Goal: Transaction & Acquisition: Download file/media

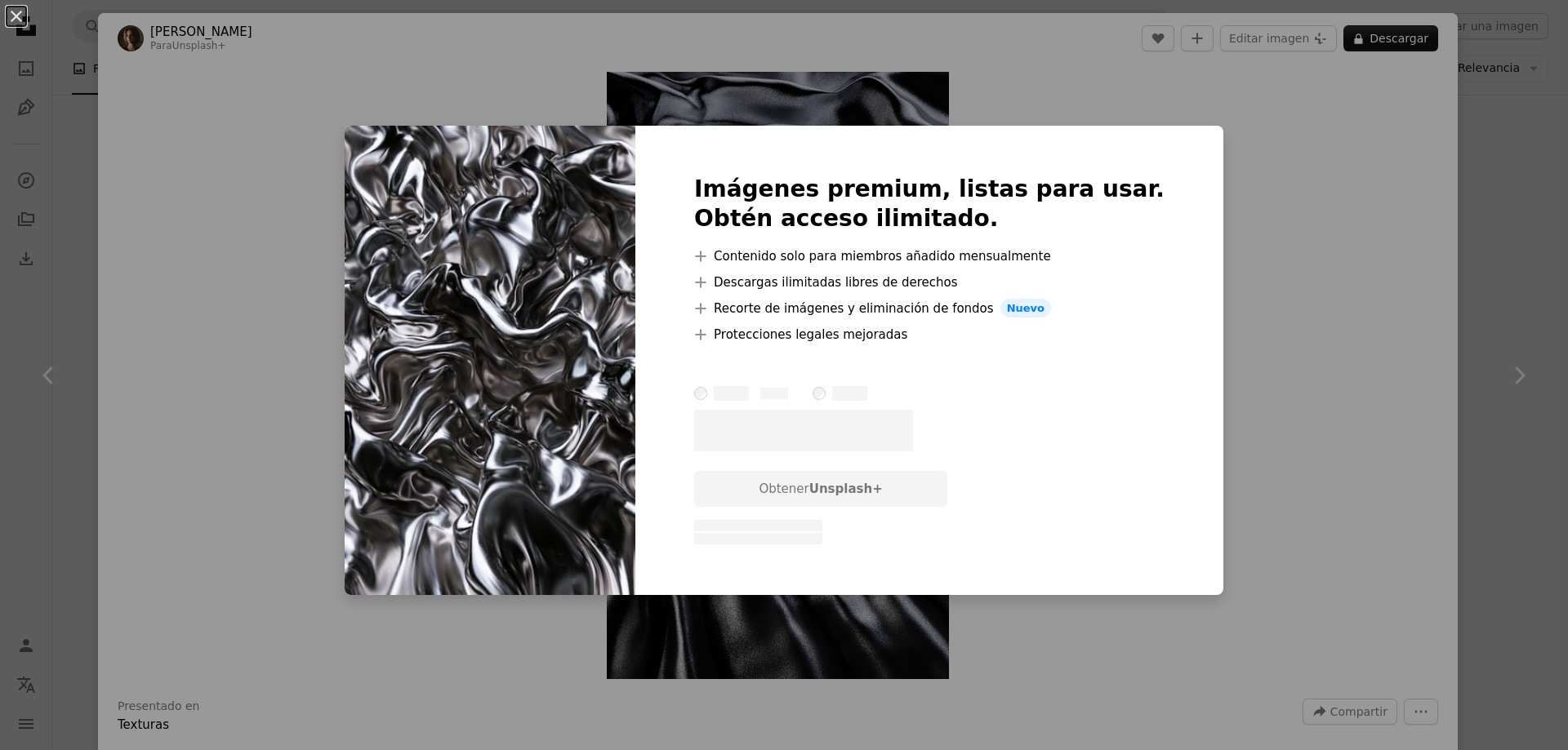
scroll to position [1224, 0]
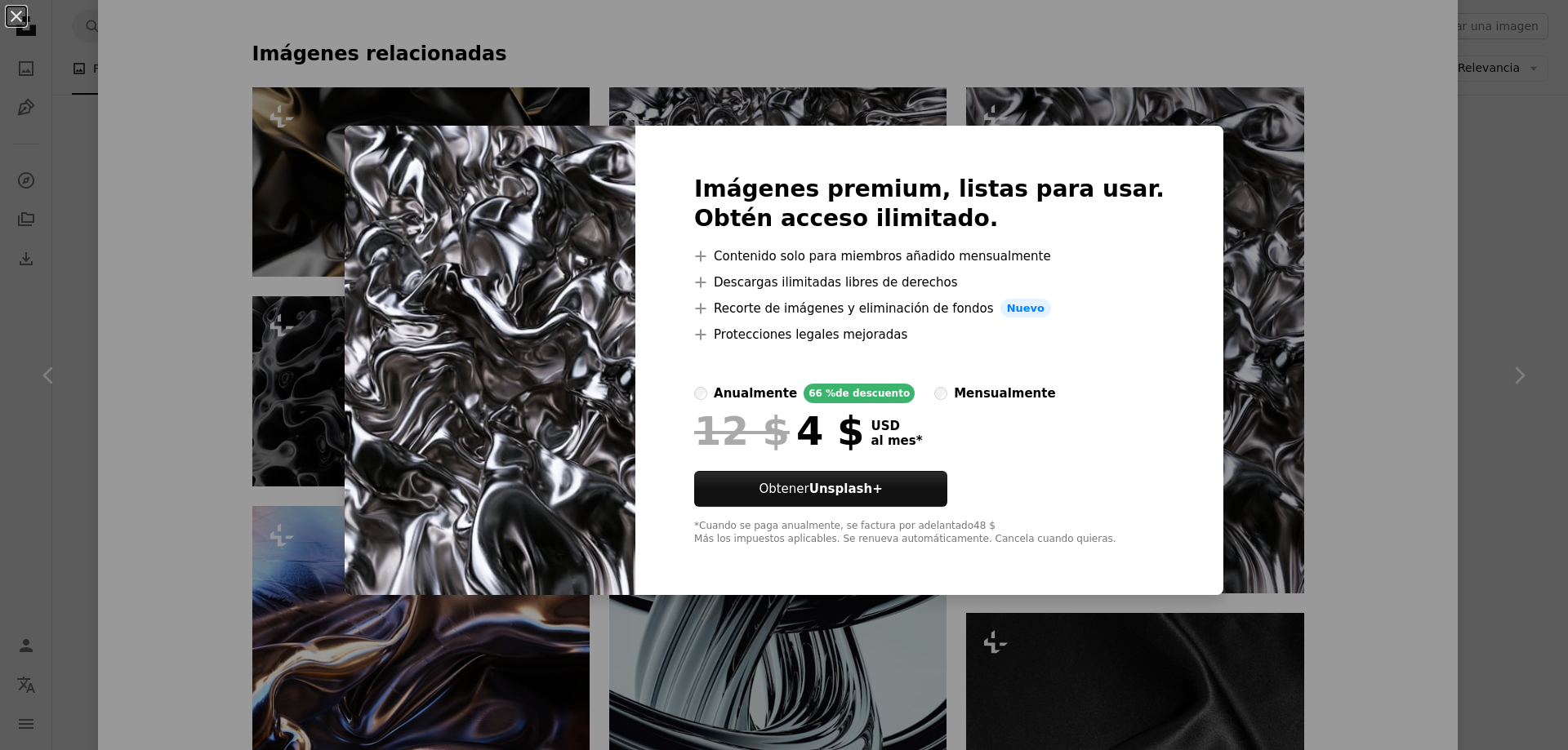
click at [1368, 207] on div "An X shape Imágenes premium, listas para usar. Obtén acceso ilimitado. A plus s…" at bounding box center [784, 375] width 1568 height 750
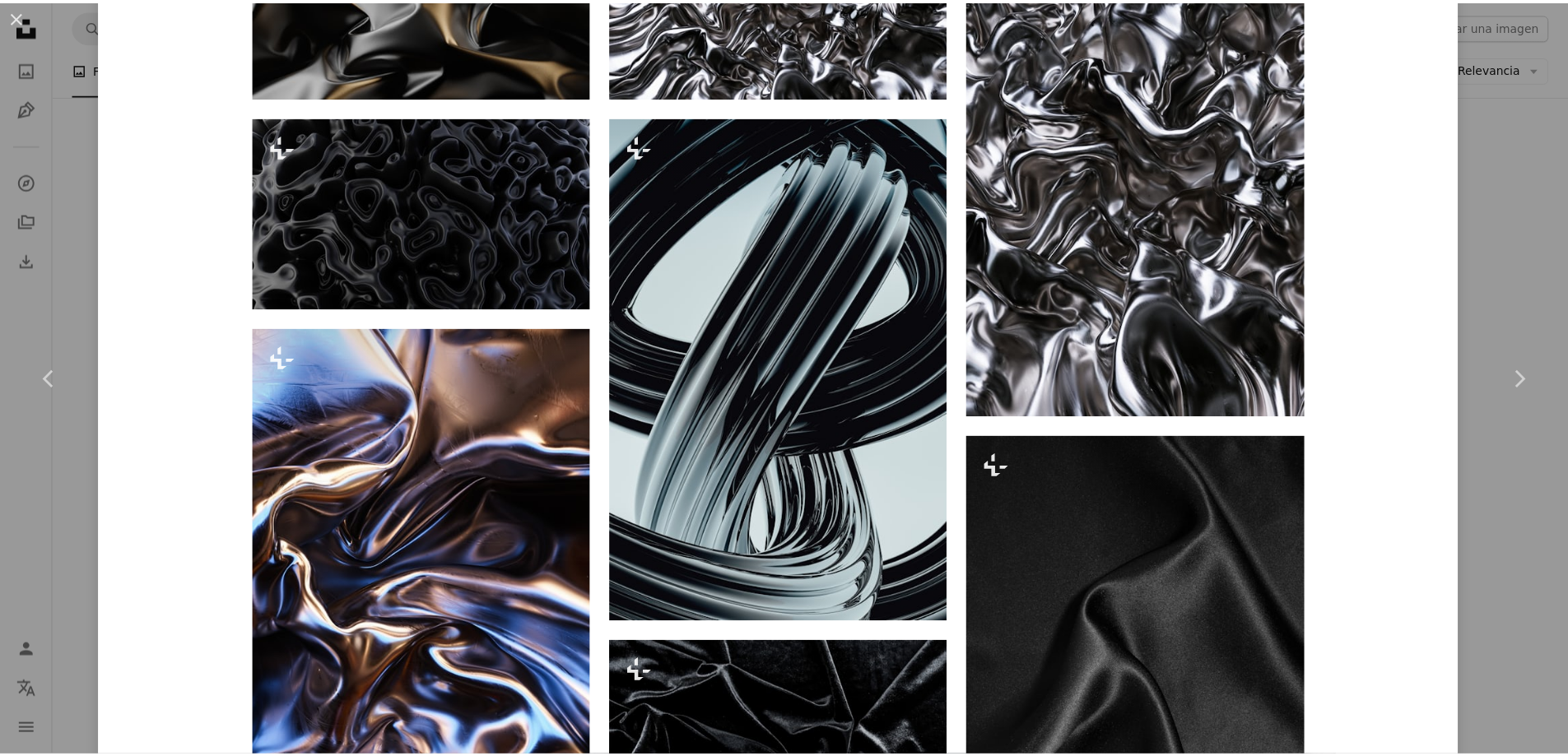
scroll to position [1316, 0]
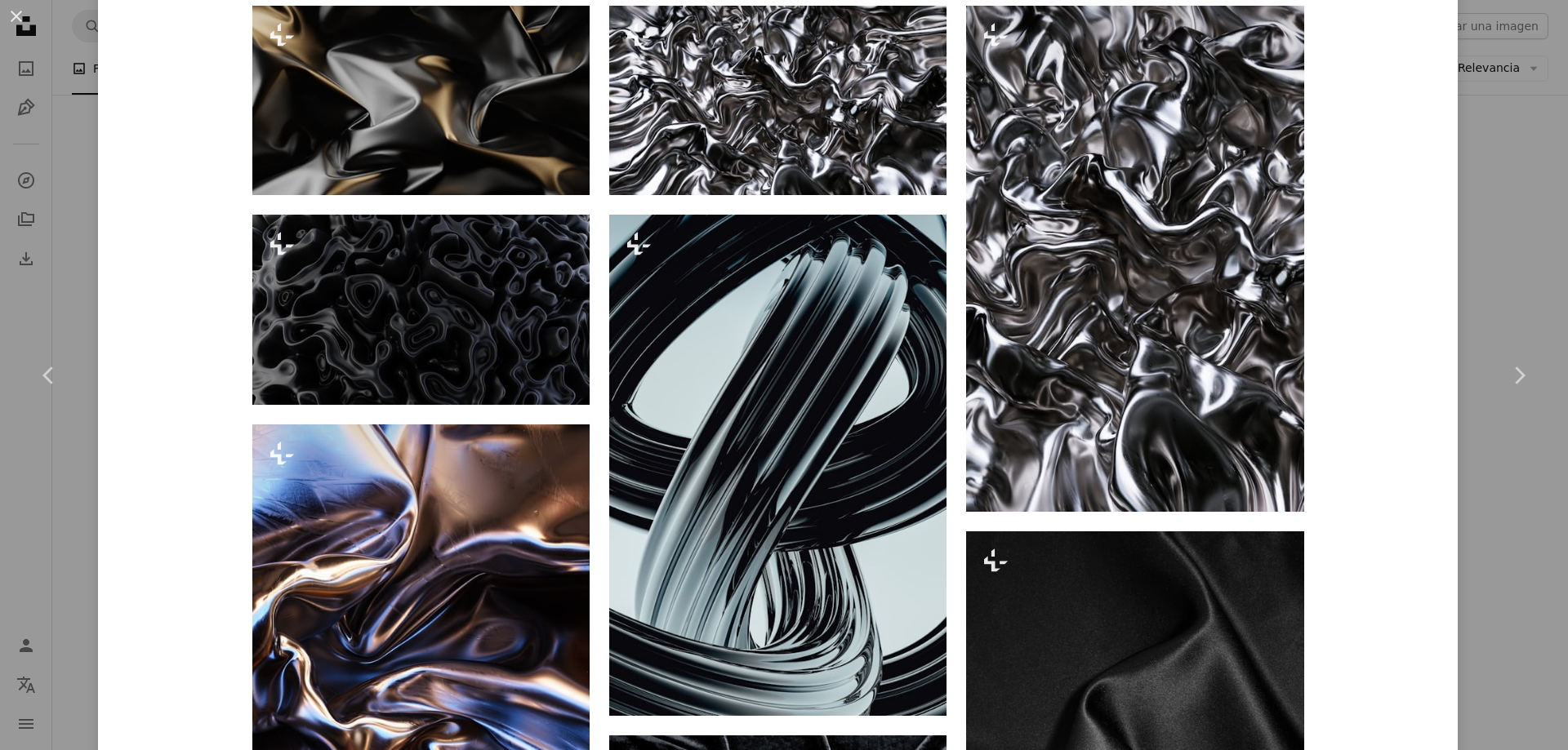
click at [1491, 613] on div "An X shape Chevron left Chevron right [PERSON_NAME] Para Unsplash+ A heart A pl…" at bounding box center [784, 375] width 1568 height 750
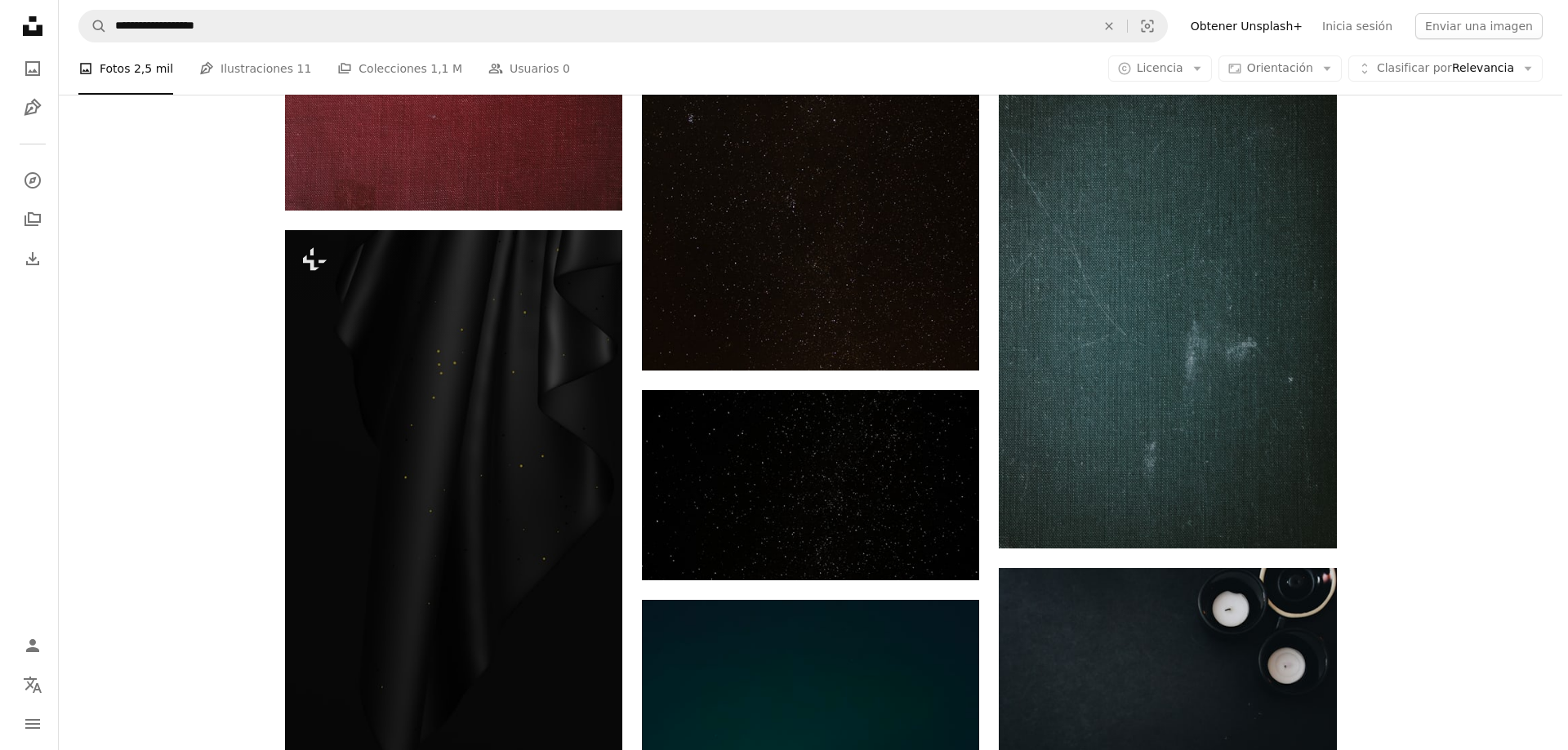
scroll to position [5543, 0]
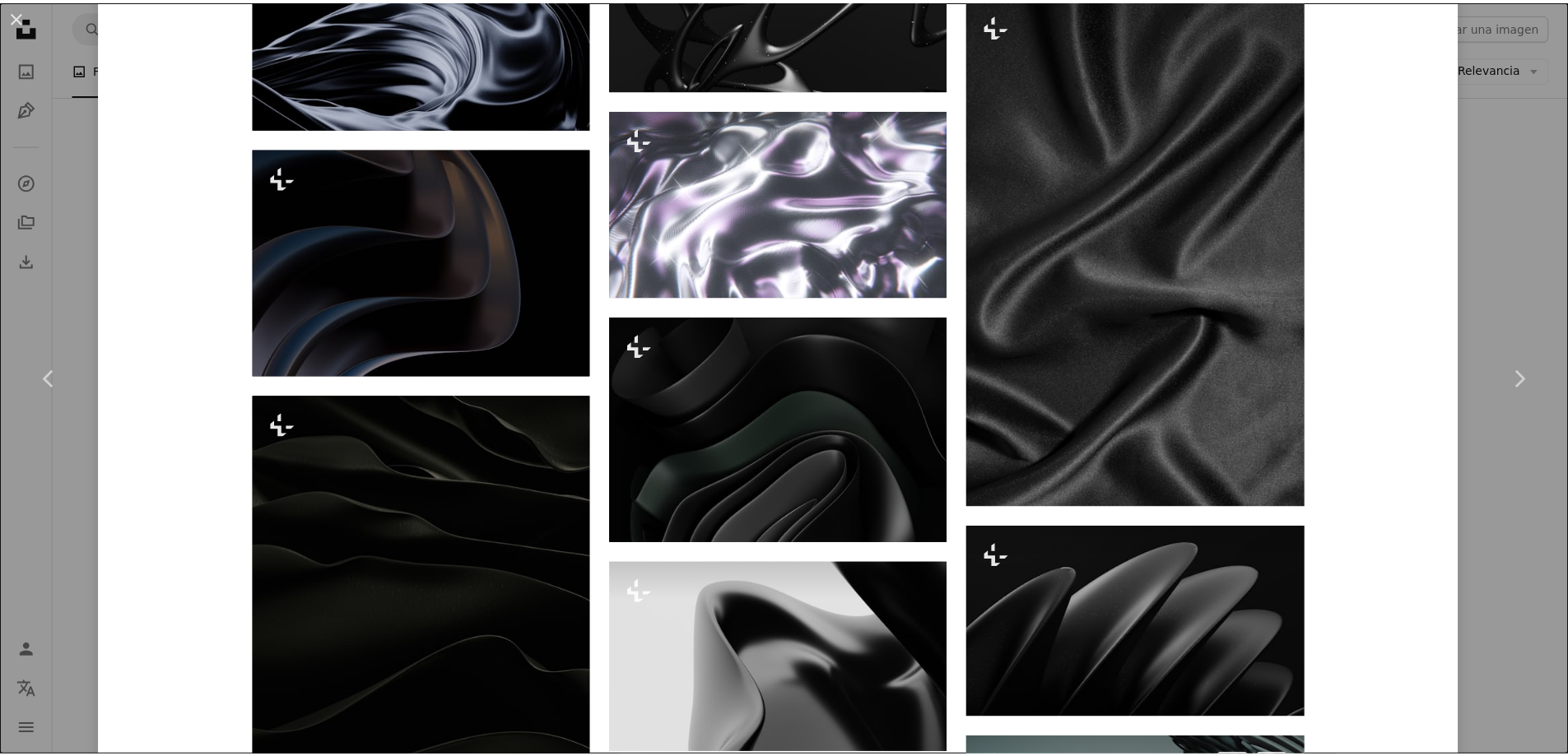
scroll to position [5512, 0]
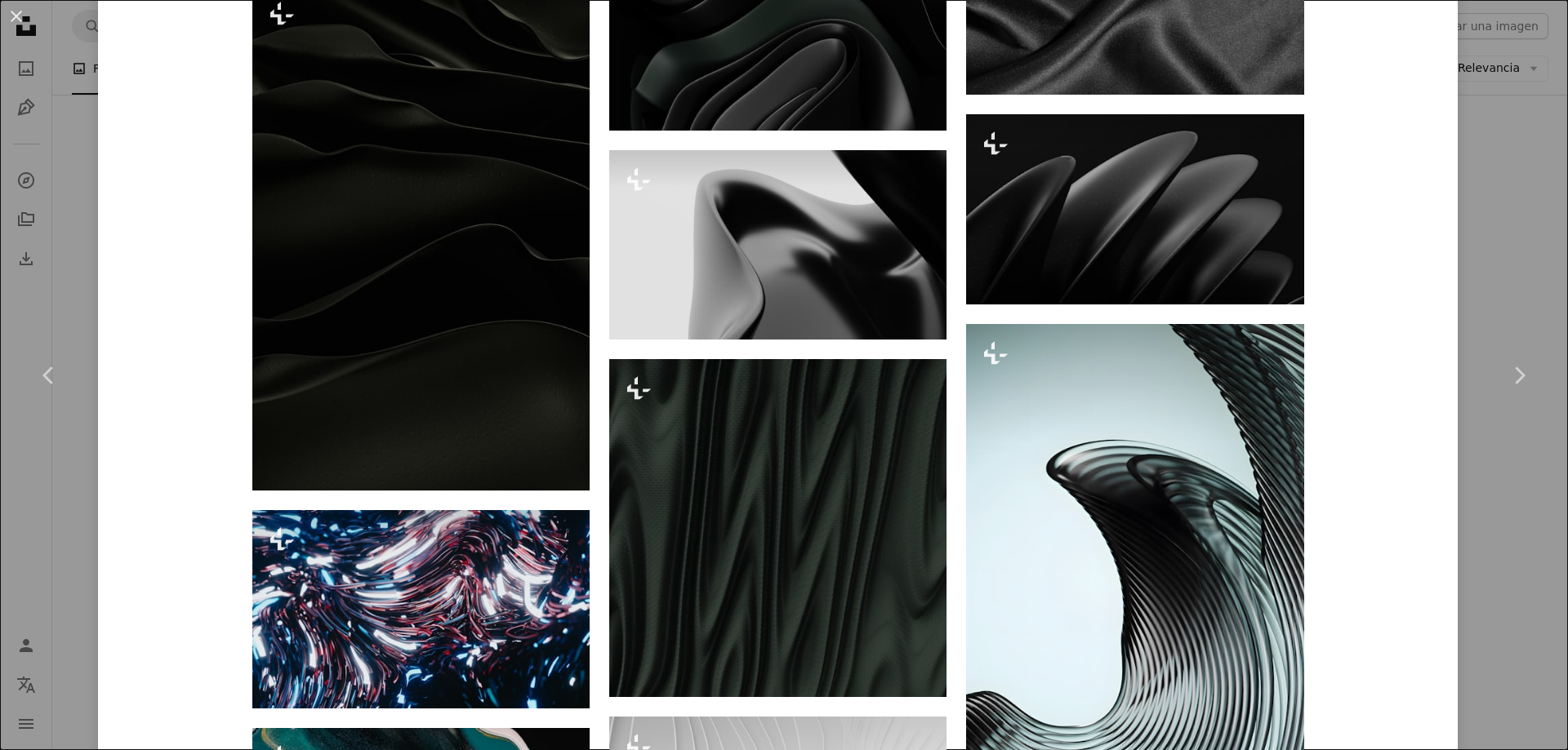
click at [1501, 616] on div "An X shape Chevron left Chevron right [PERSON_NAME] Para Unsplash+ A heart A pl…" at bounding box center [784, 375] width 1568 height 750
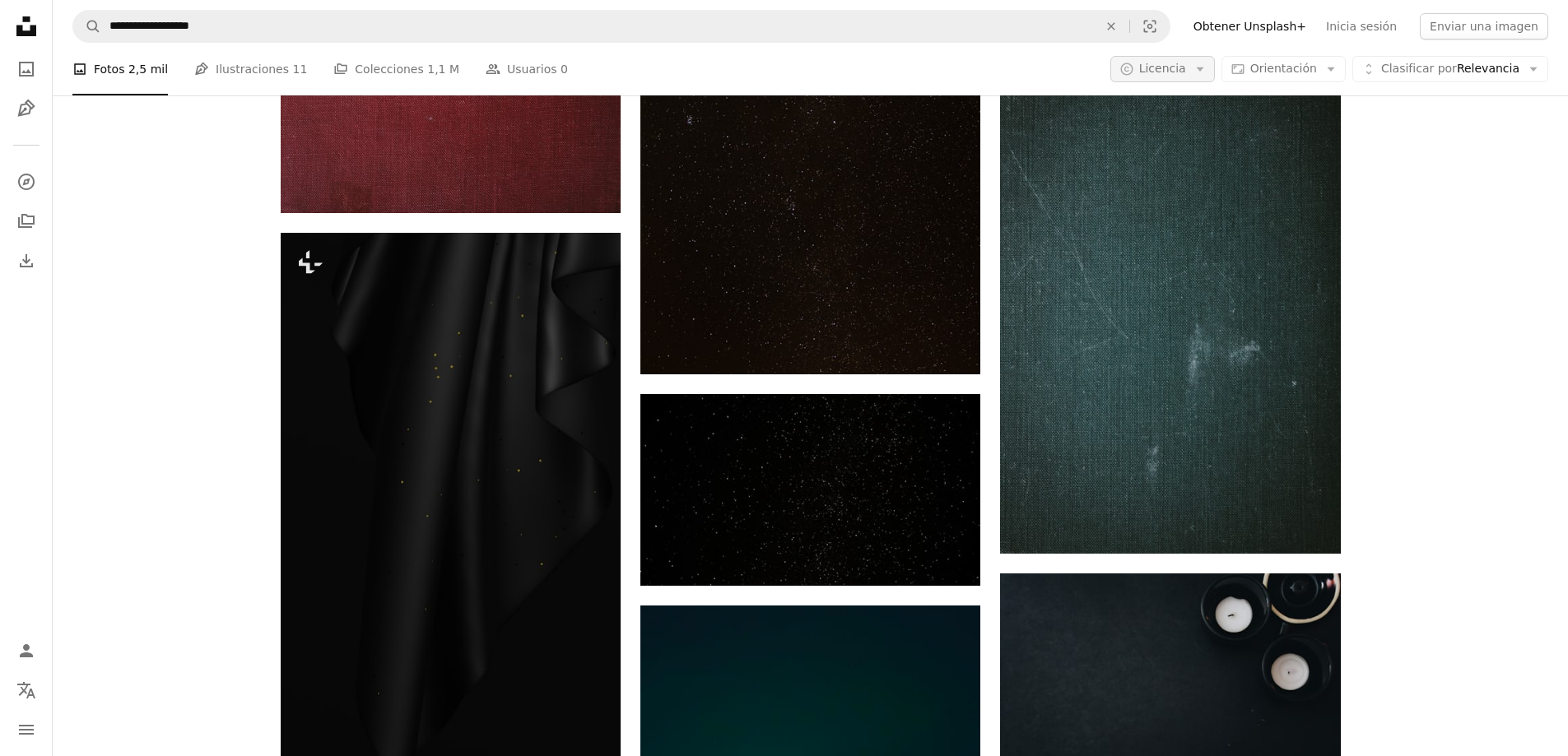
scroll to position [5588, 0]
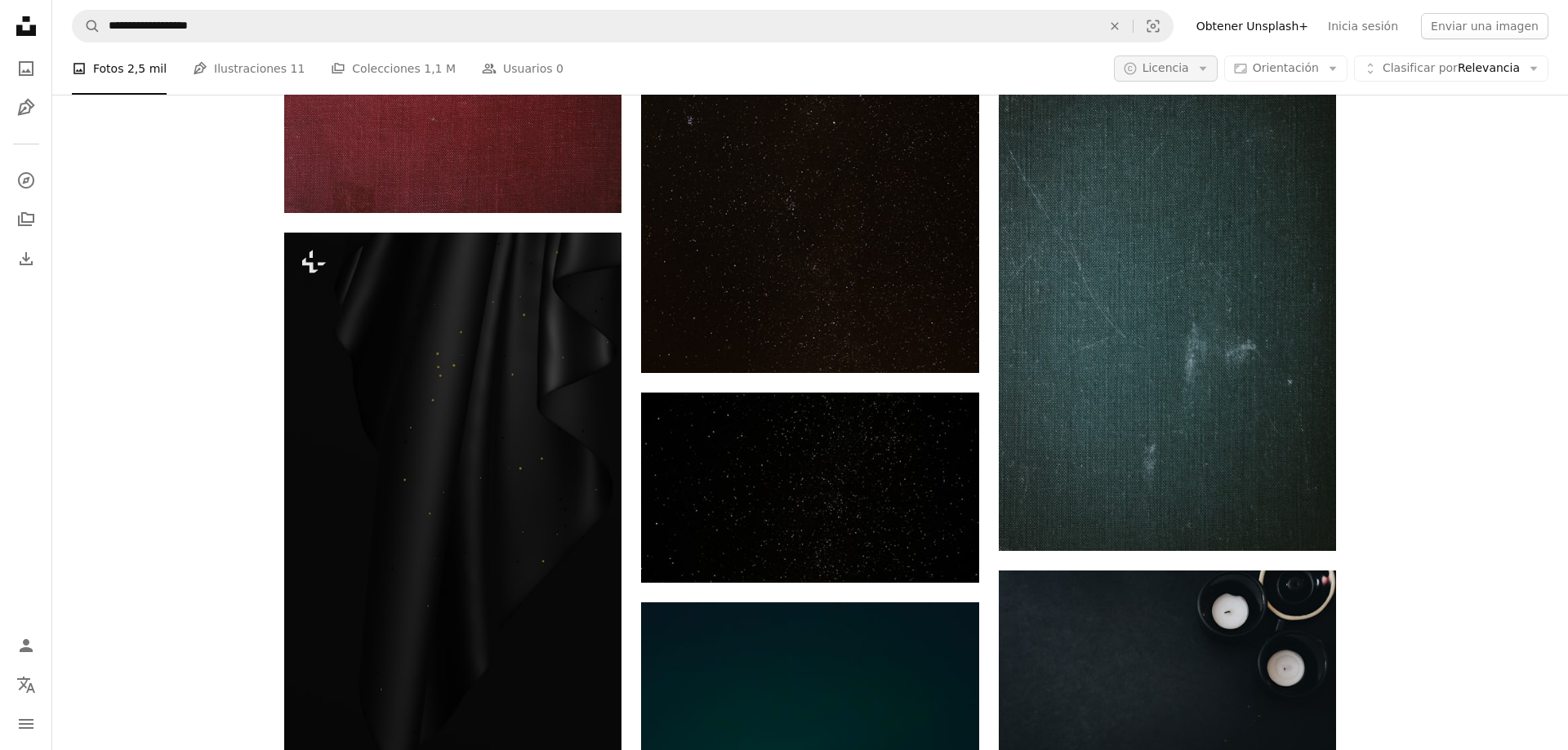
click at [1173, 68] on span "Licencia" at bounding box center [1166, 68] width 47 height 13
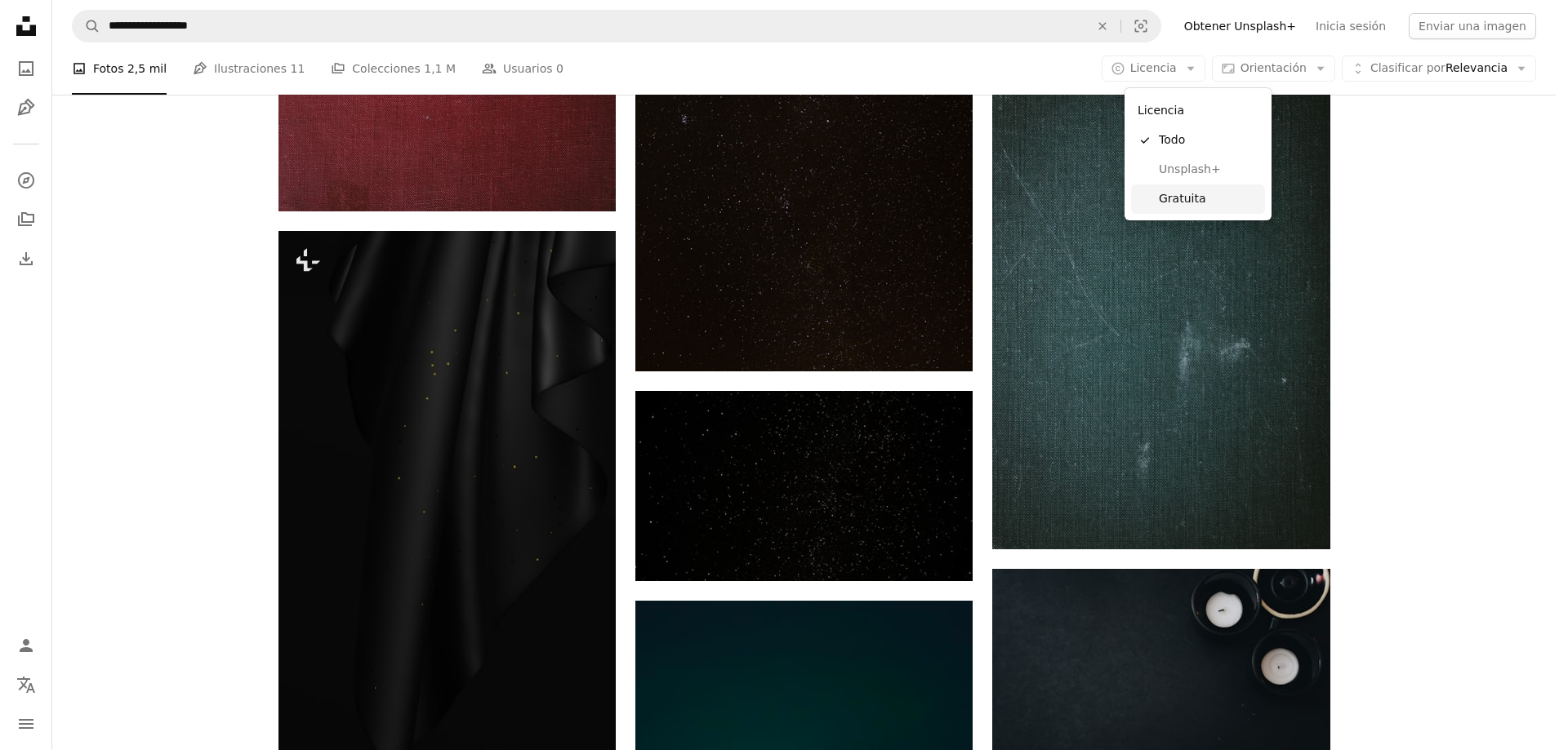
click at [1160, 194] on span "Gratuita" at bounding box center [1208, 199] width 100 height 16
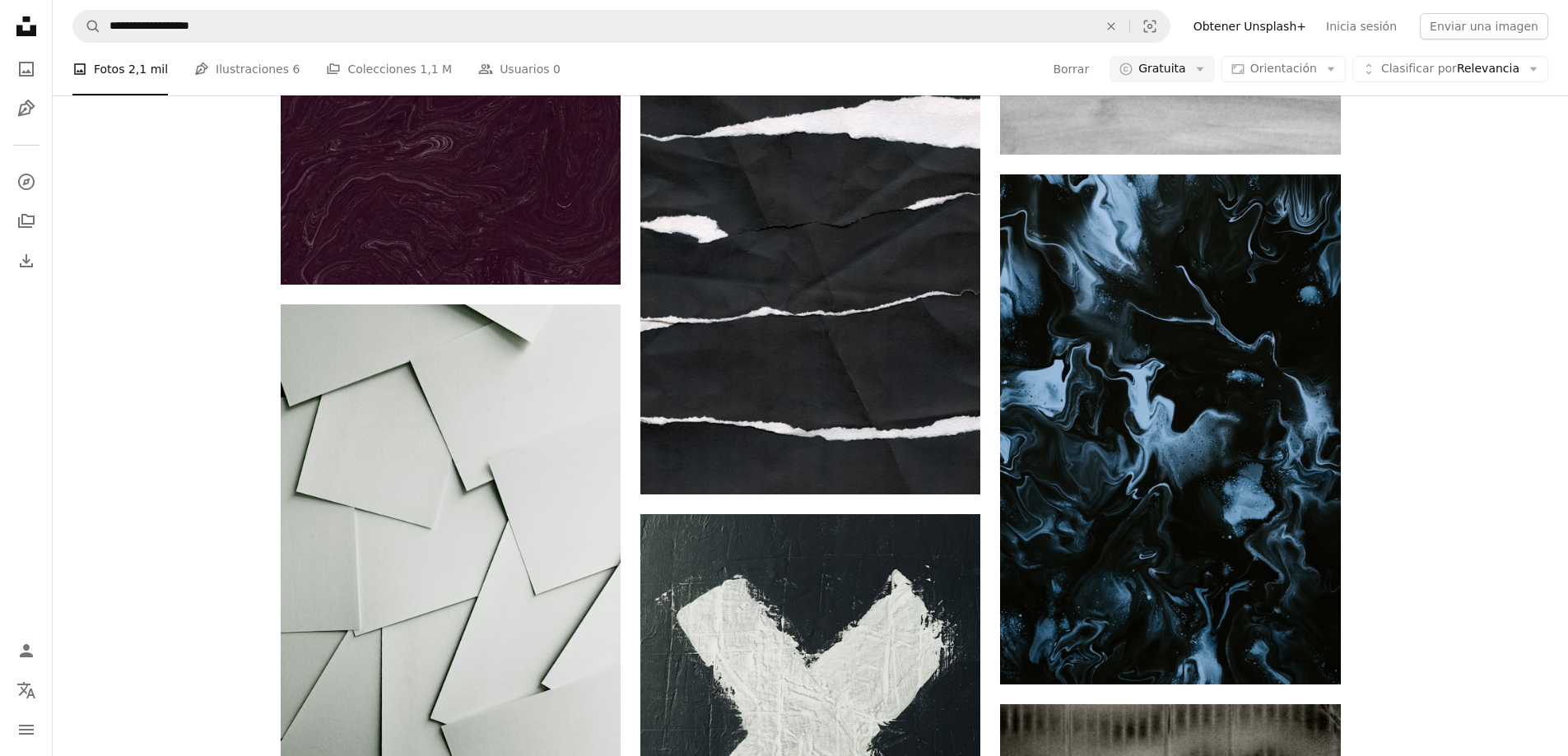
scroll to position [6440, 0]
drag, startPoint x: 1564, startPoint y: 573, endPoint x: 1564, endPoint y: 645, distance: 72.0
